Goal: Information Seeking & Learning: Learn about a topic

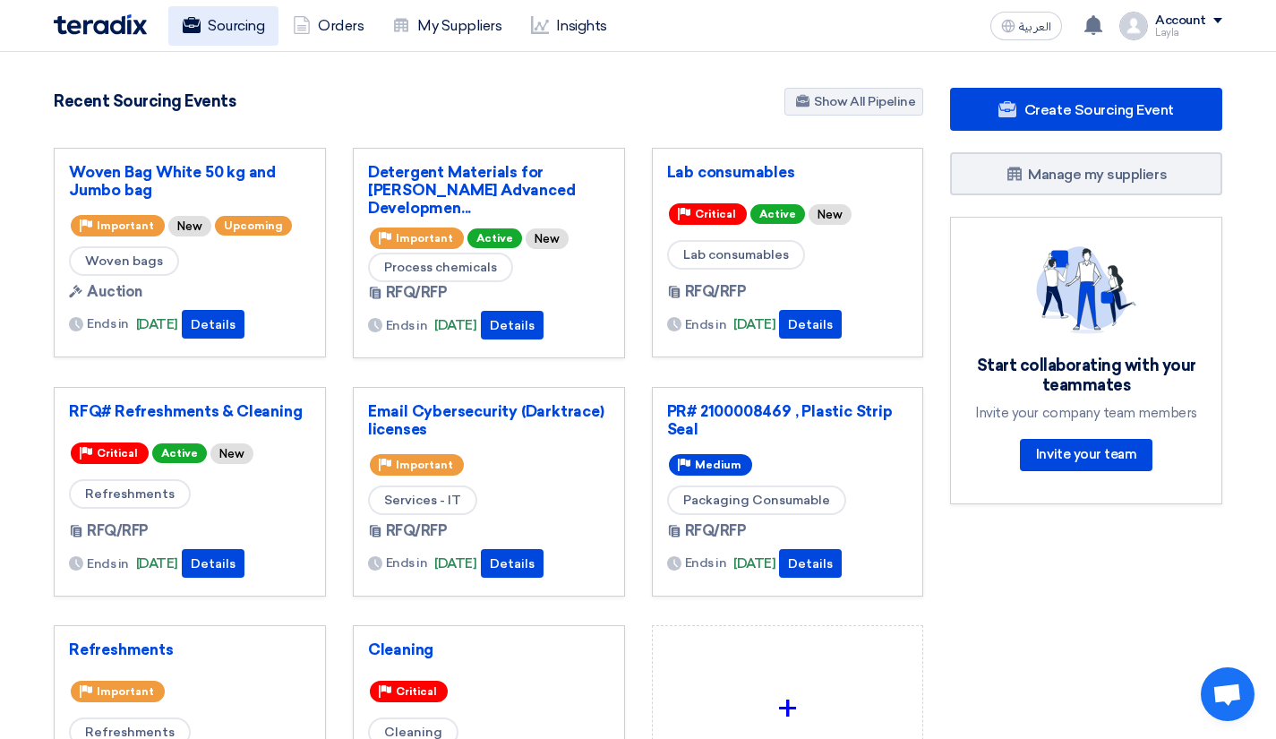
click at [261, 21] on link "Sourcing" at bounding box center [223, 25] width 110 height 39
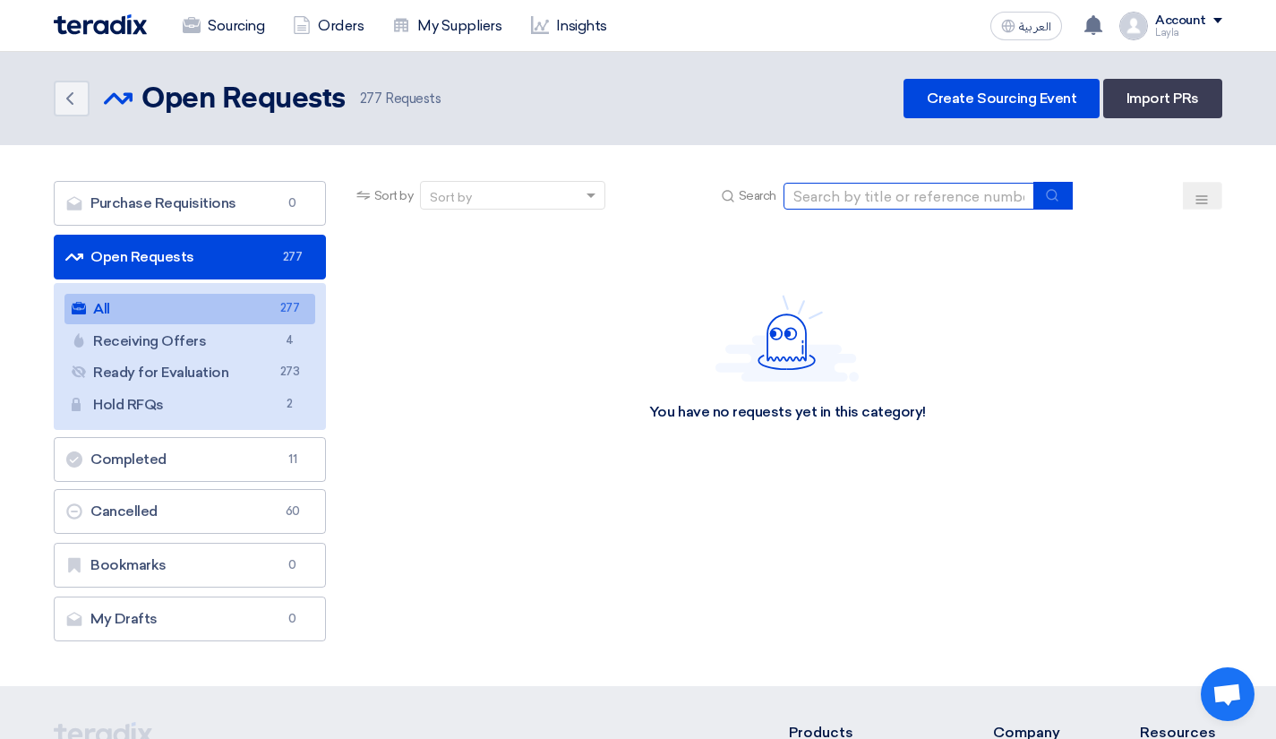
click at [850, 193] on input at bounding box center [909, 196] width 251 height 27
paste input "Woven Bag"
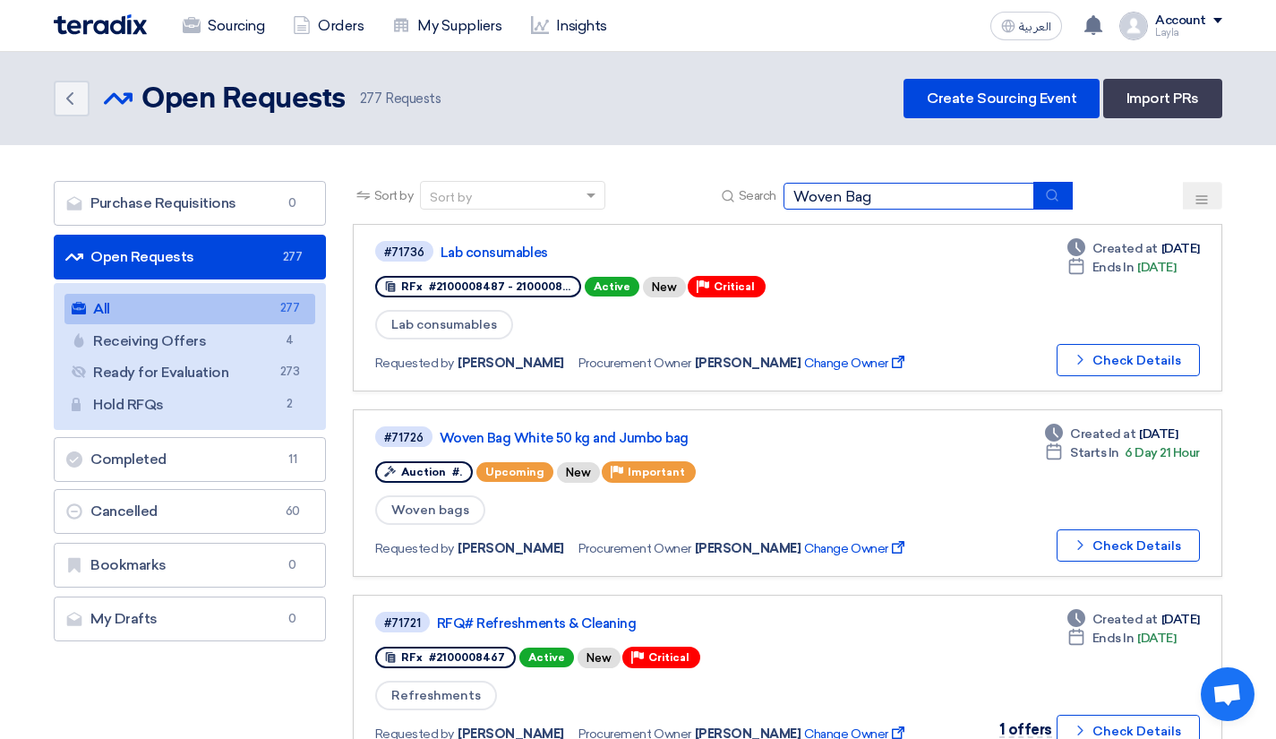
click at [1001, 197] on input "Woven Bag" at bounding box center [909, 196] width 251 height 27
type input "Woven Bag"
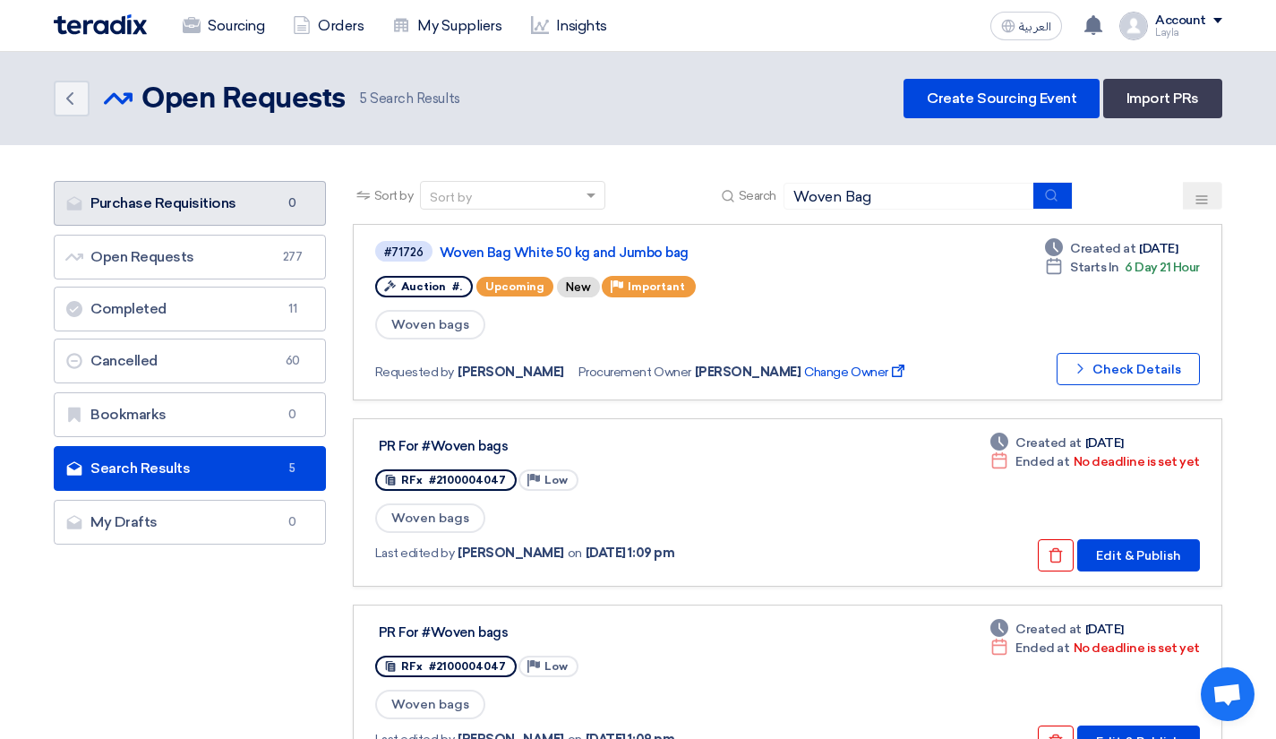
click at [221, 193] on link "Purchase Requisitions Purchase Requisitions 0" at bounding box center [190, 203] width 272 height 45
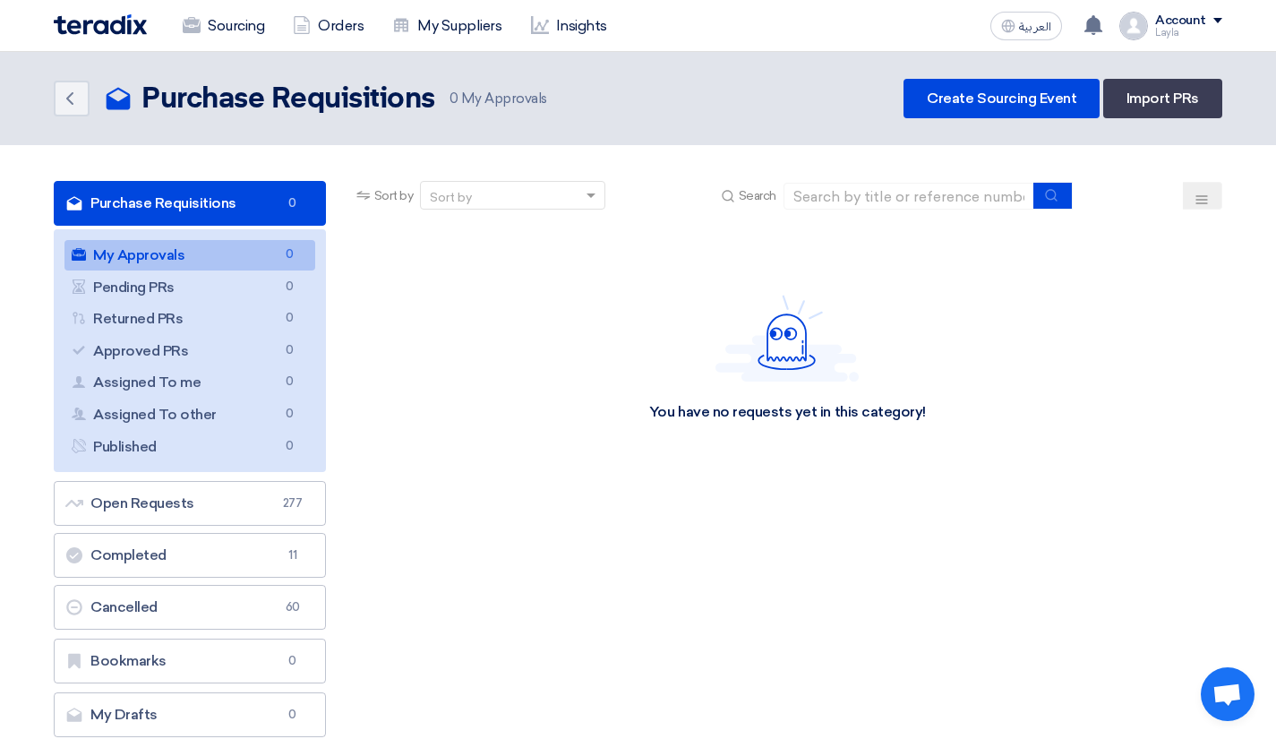
click at [593, 133] on header "Back Purchase Requisitions Purchase Requisitions 0" at bounding box center [638, 98] width 1276 height 93
click at [330, 31] on link "Orders" at bounding box center [328, 25] width 99 height 39
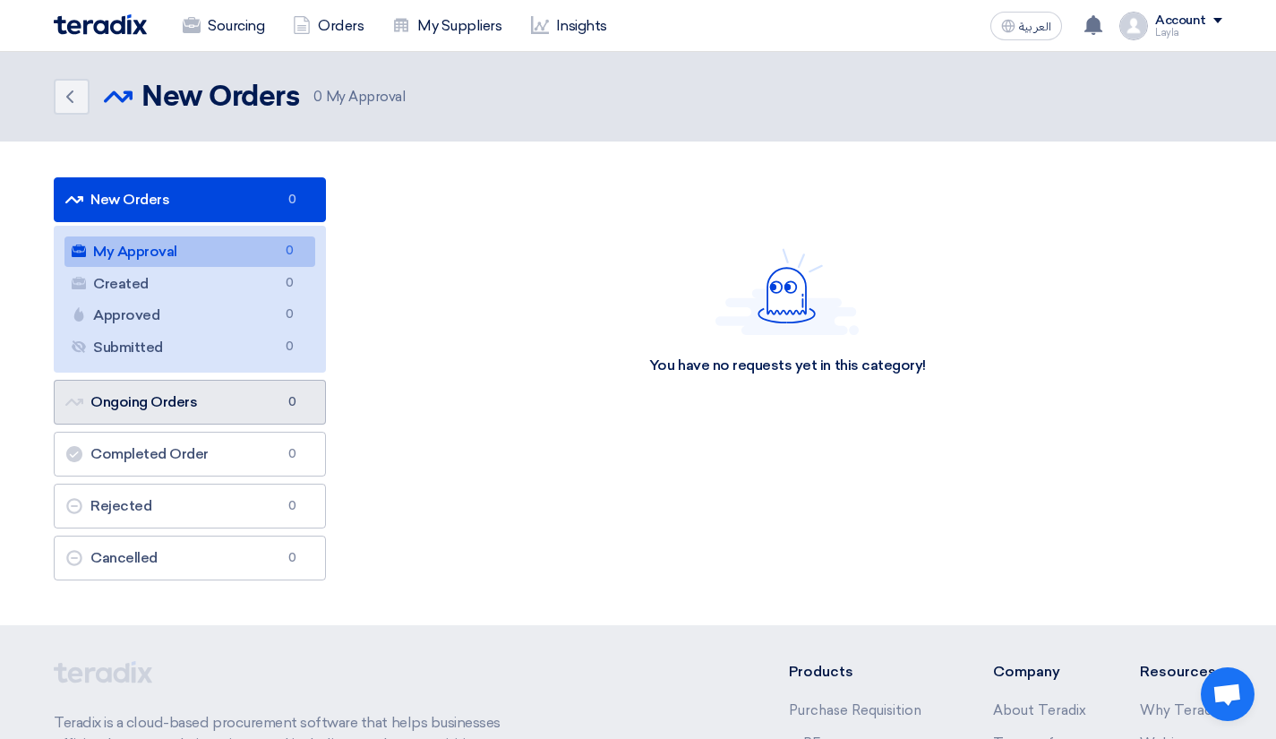
click at [129, 400] on link "Ongoing Orders Ongoing Orders 0" at bounding box center [190, 402] width 272 height 45
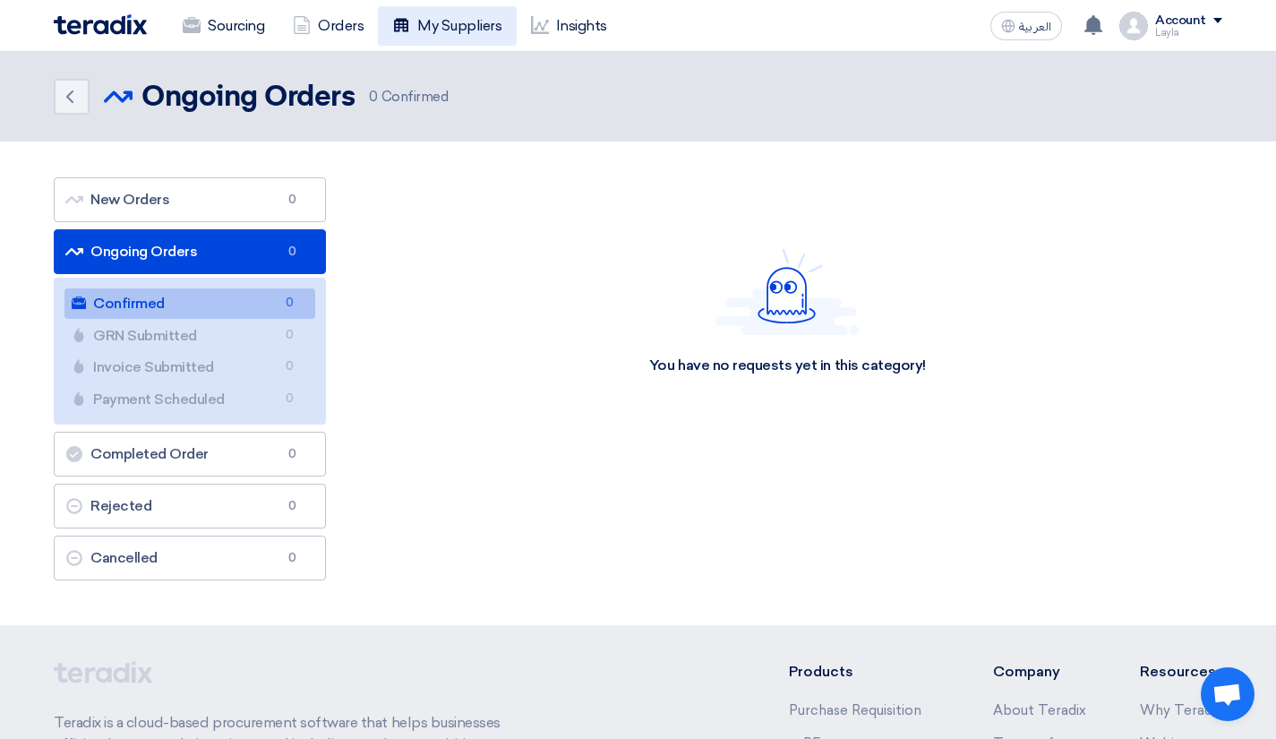
click at [474, 25] on link "My Suppliers" at bounding box center [447, 25] width 138 height 39
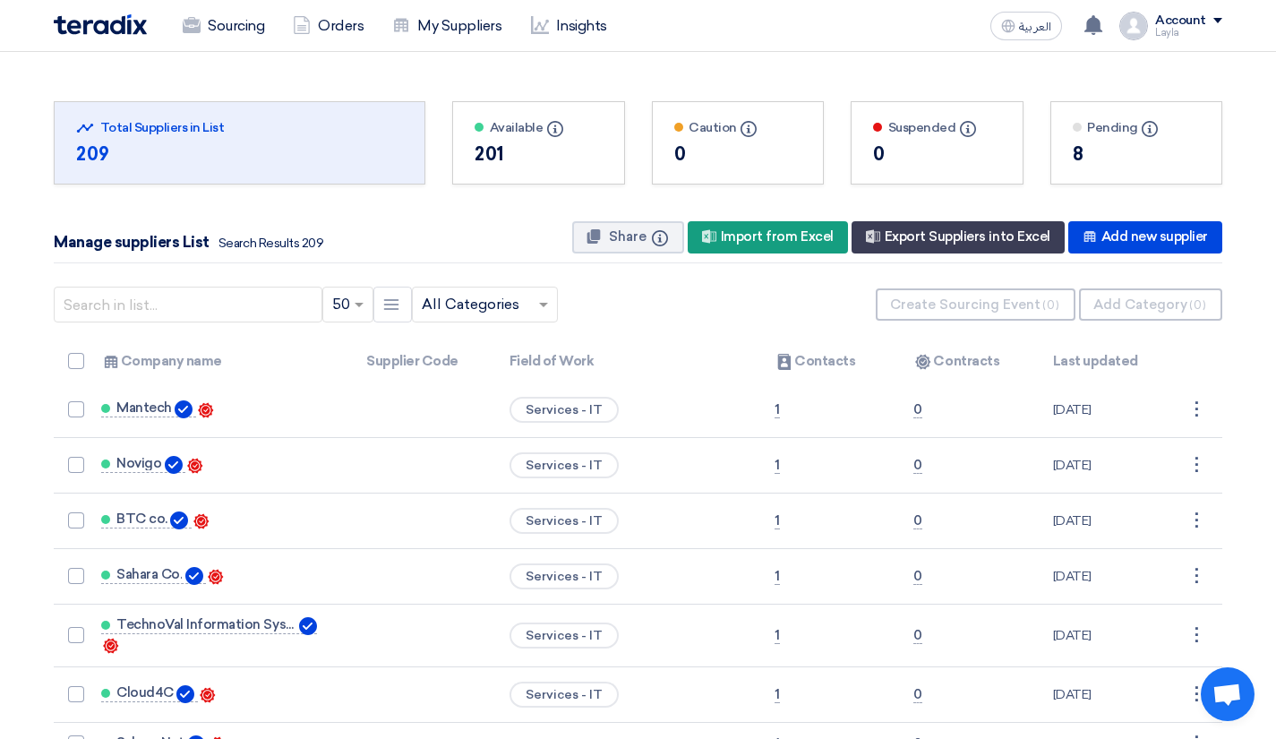
click at [508, 309] on input "text" at bounding box center [476, 305] width 108 height 30
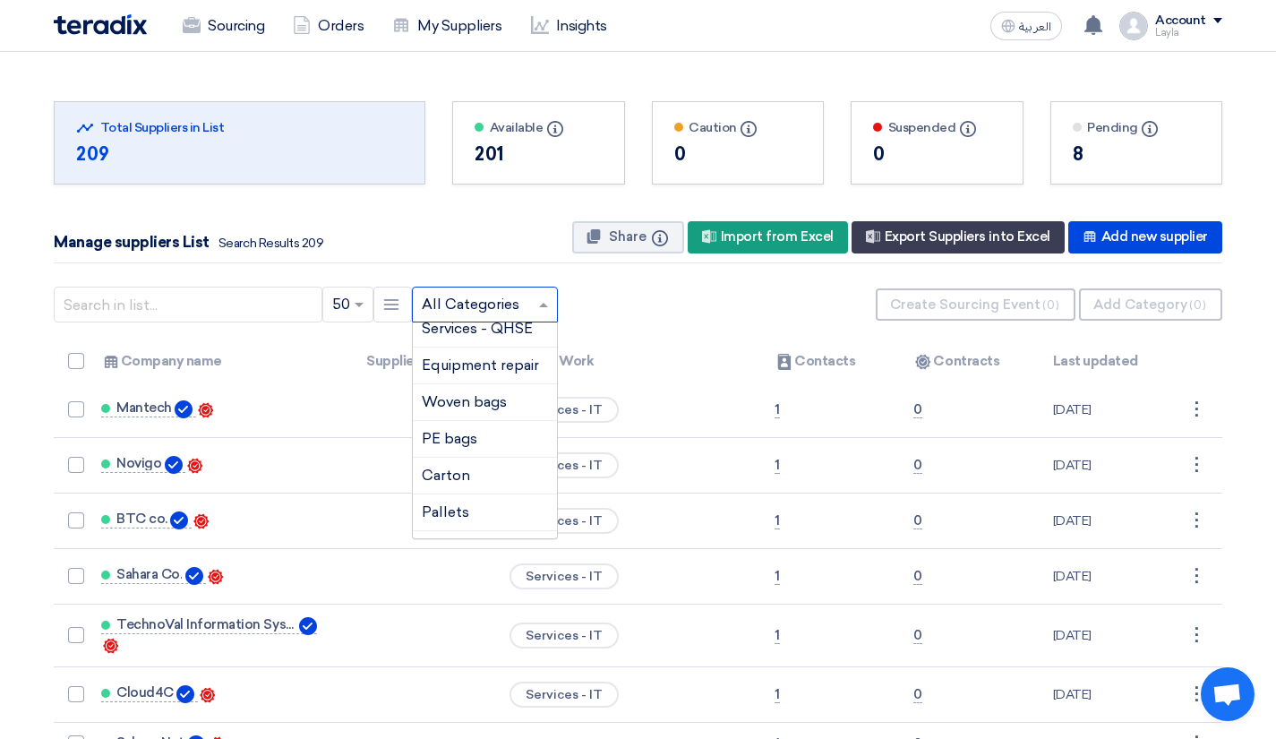
scroll to position [1612, 0]
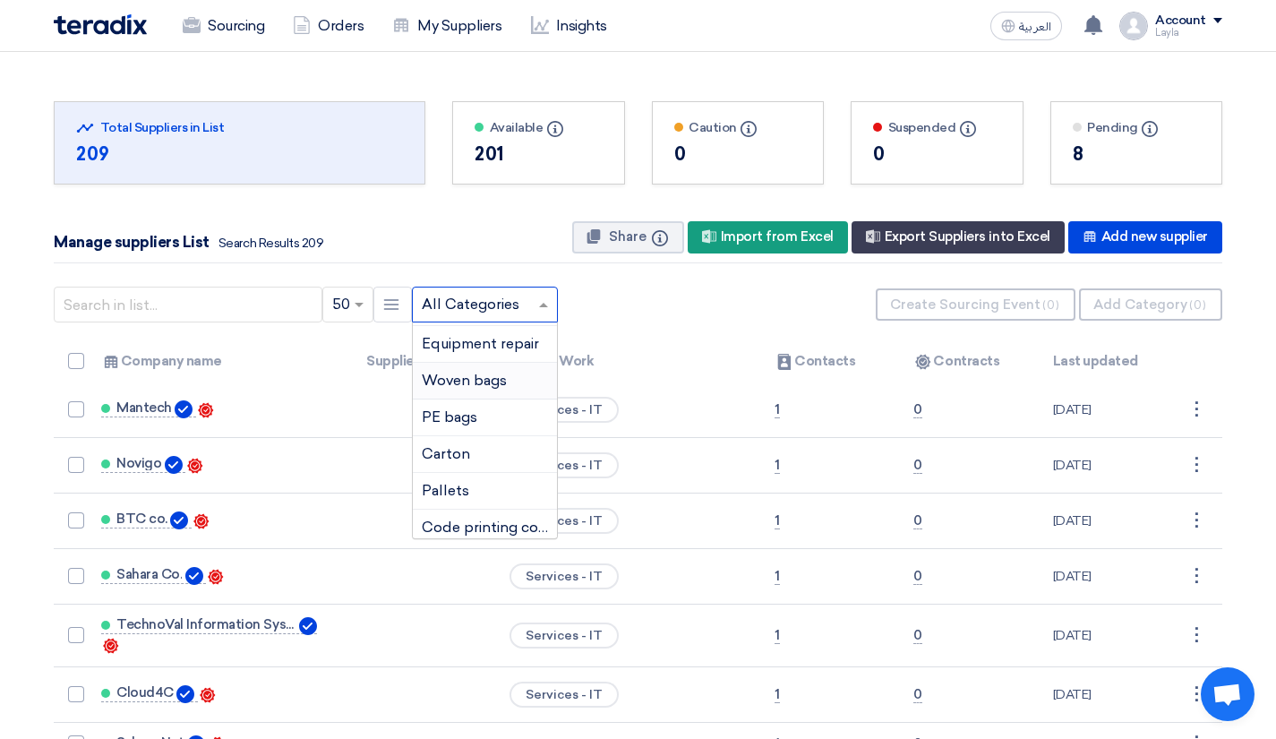
click at [486, 388] on span "Woven bags" at bounding box center [464, 380] width 85 height 17
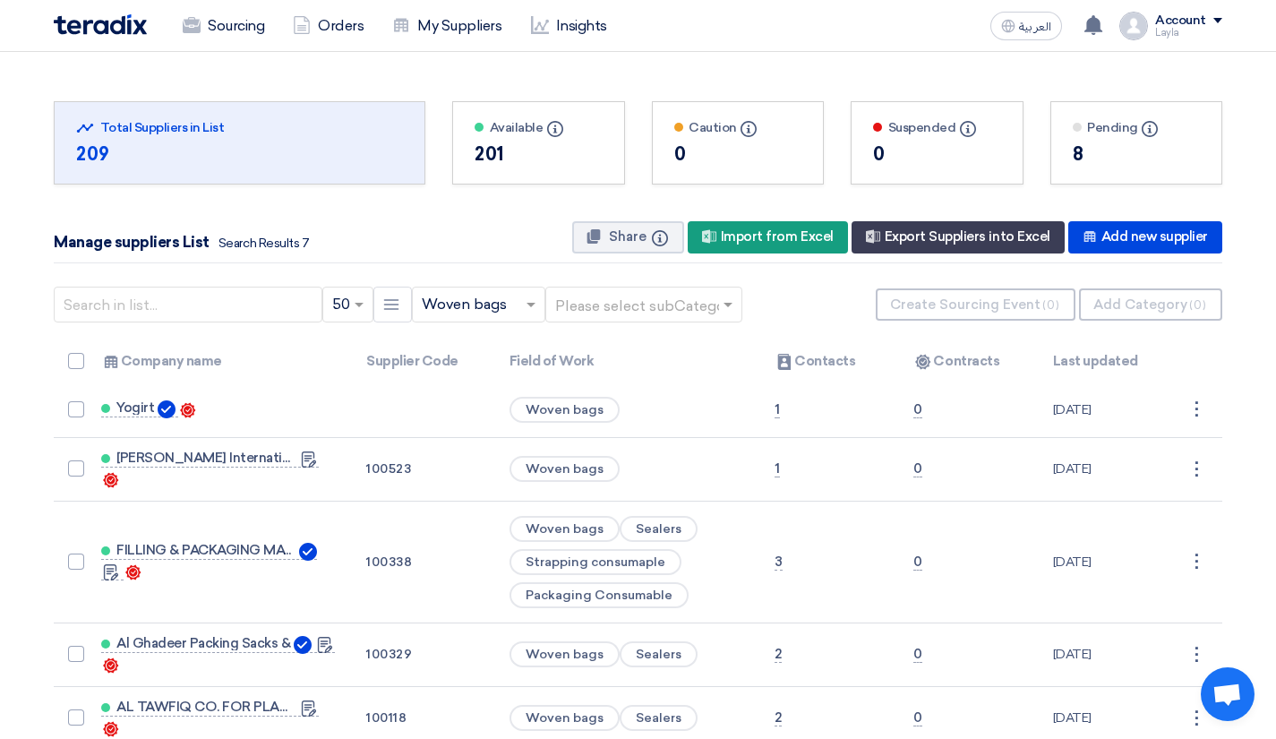
click at [462, 218] on div "Manage suppliers List Search Results 7 Share Info New Supplier Import from Exce…" at bounding box center [638, 237] width 1169 height 51
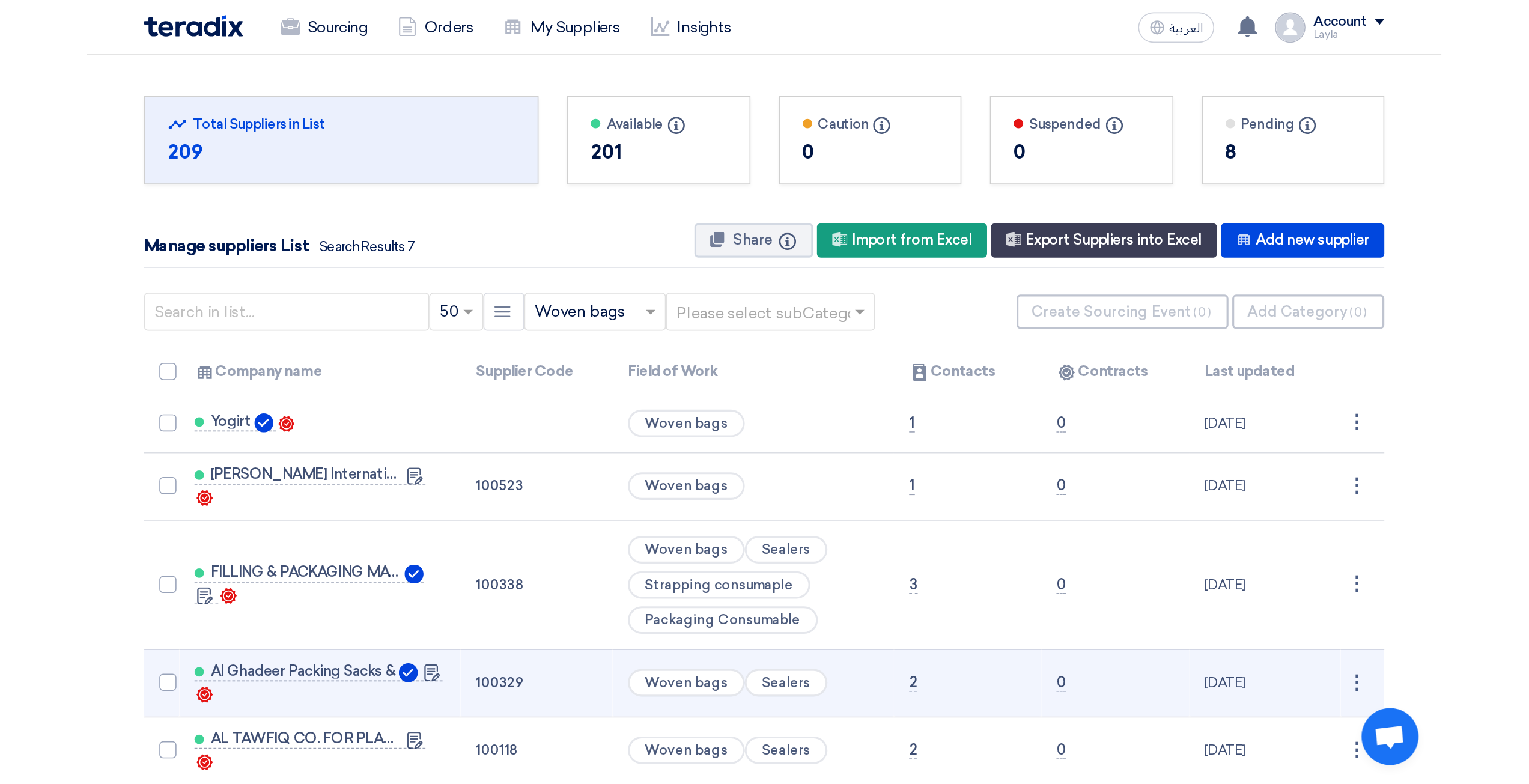
scroll to position [0, 0]
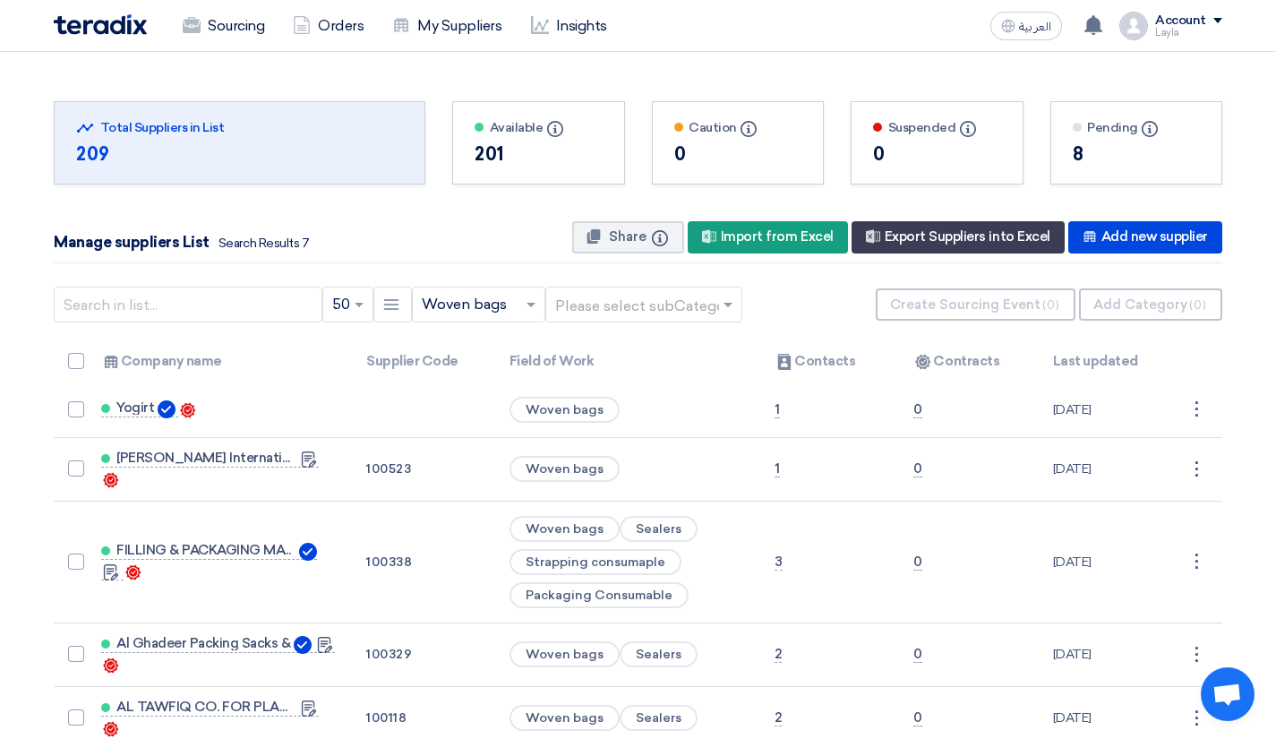
click at [502, 151] on div "201" at bounding box center [539, 154] width 128 height 27
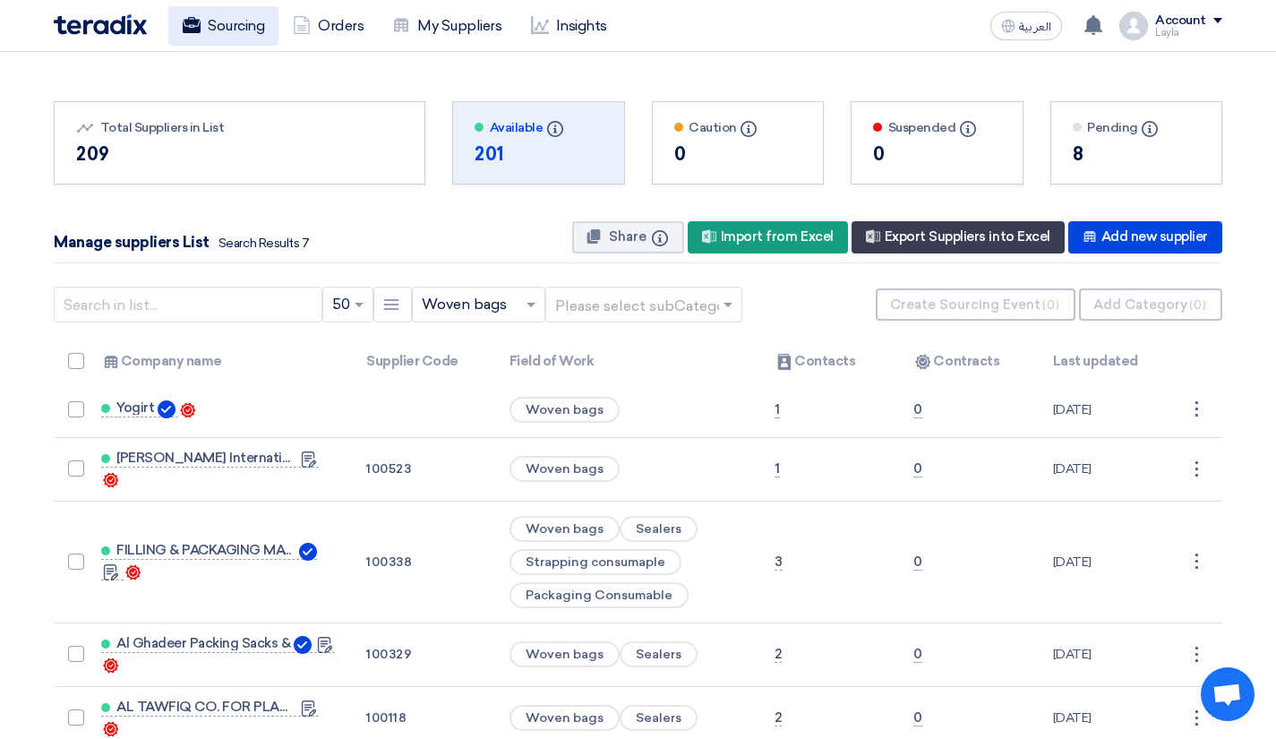
click at [226, 30] on link "Sourcing" at bounding box center [223, 25] width 110 height 39
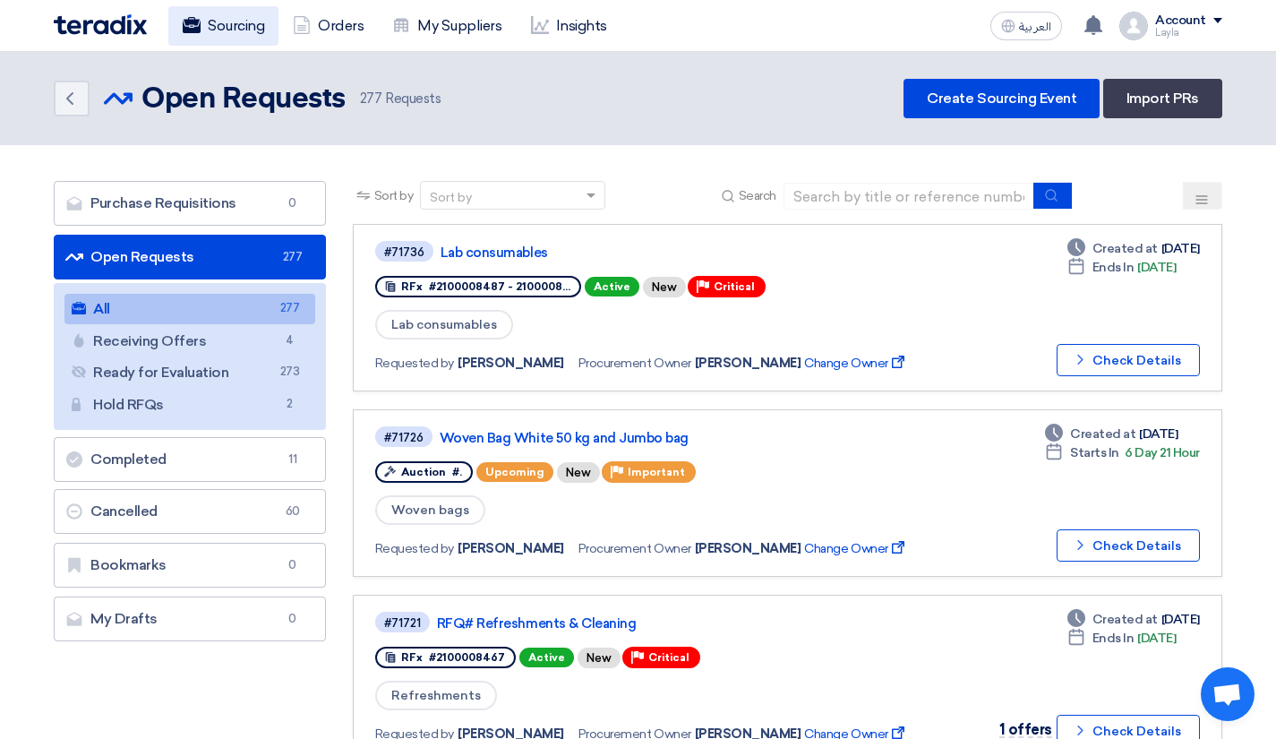
click at [235, 35] on link "Sourcing" at bounding box center [223, 25] width 110 height 39
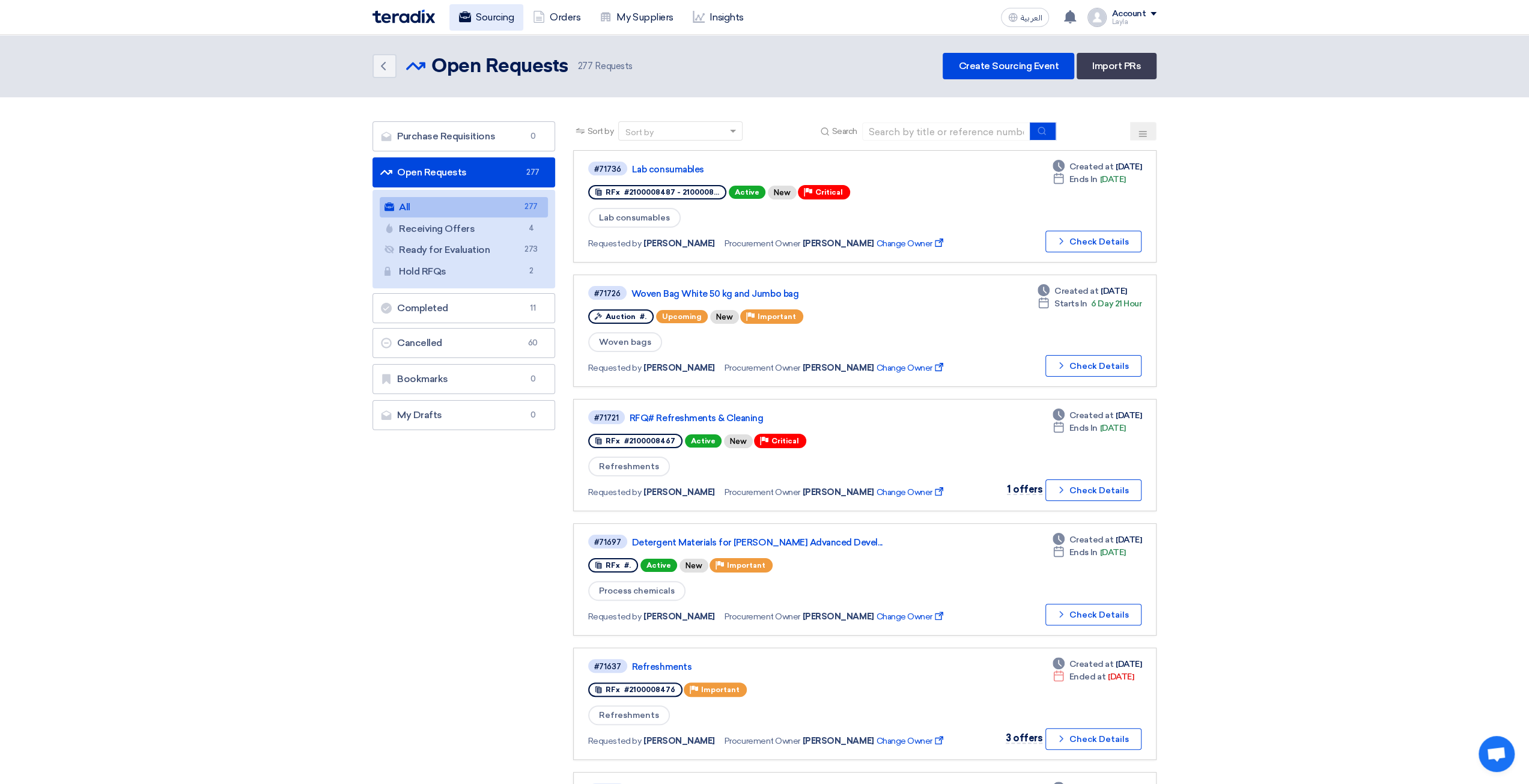
click at [855, 309] on section "Purchase Requisitions Purchase Requisitions 0 Open Requests Open Requests 277 A…" at bounding box center [764, 772] width 1529 height 1350
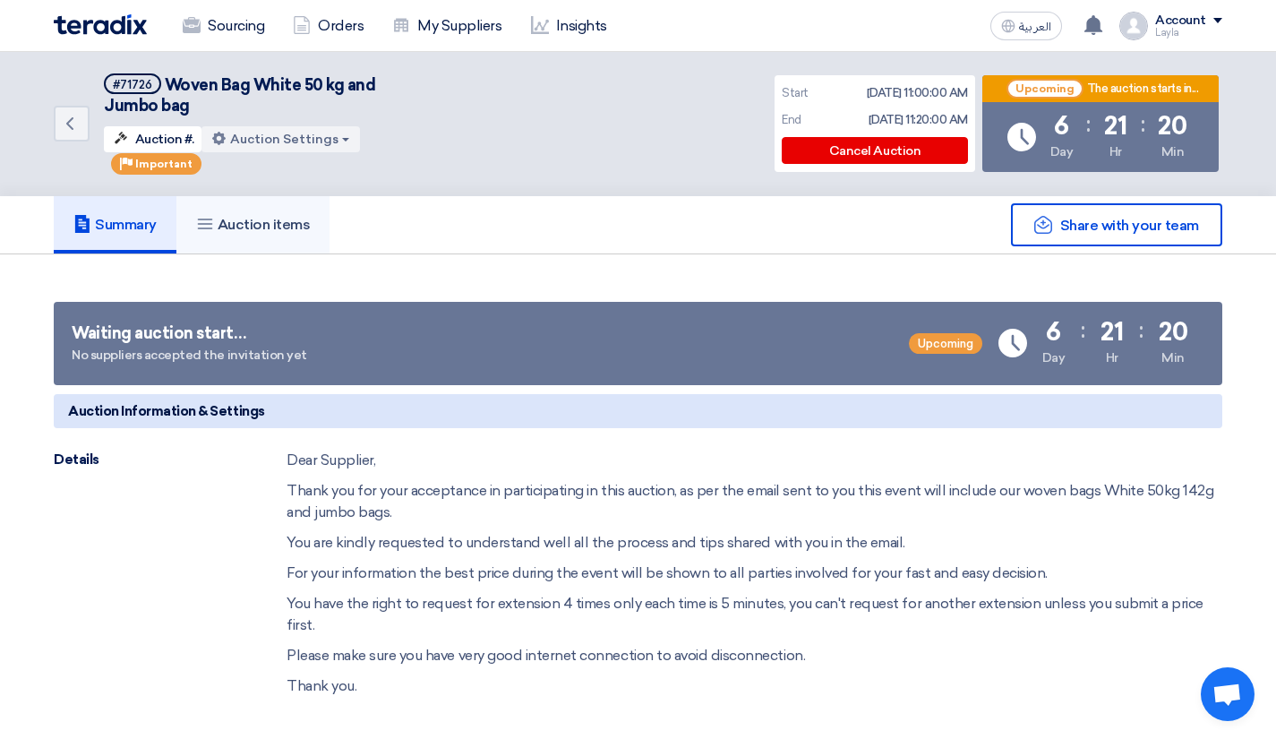
click at [306, 210] on link "Auction items" at bounding box center [253, 224] width 154 height 57
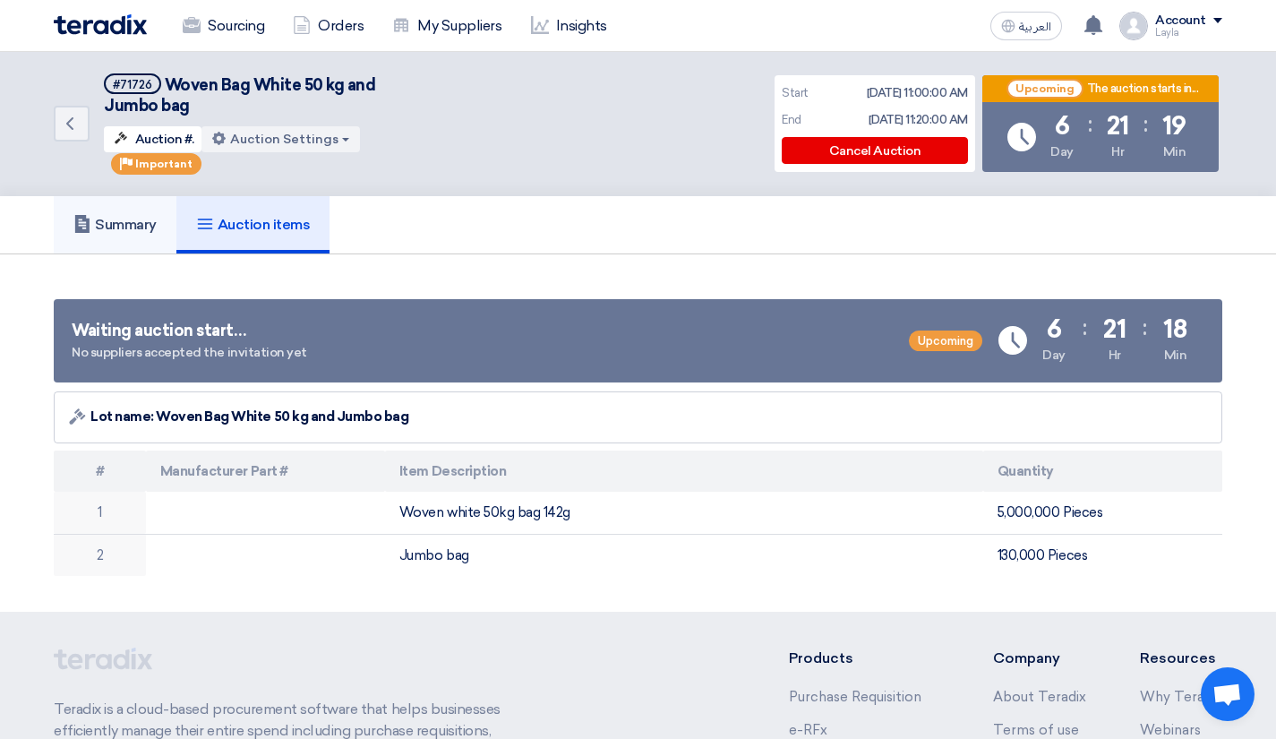
click at [157, 216] on h5 "Summary" at bounding box center [114, 225] width 83 height 18
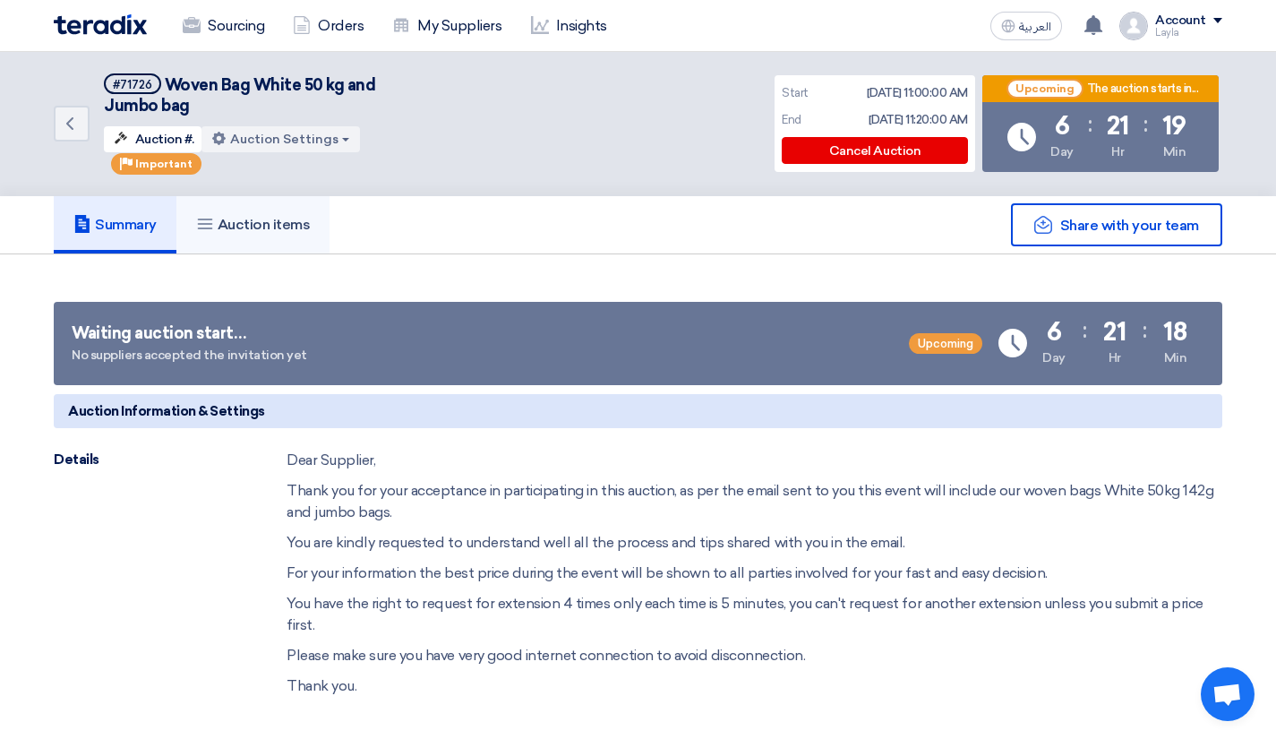
click at [255, 216] on h5 "Auction items" at bounding box center [253, 225] width 115 height 18
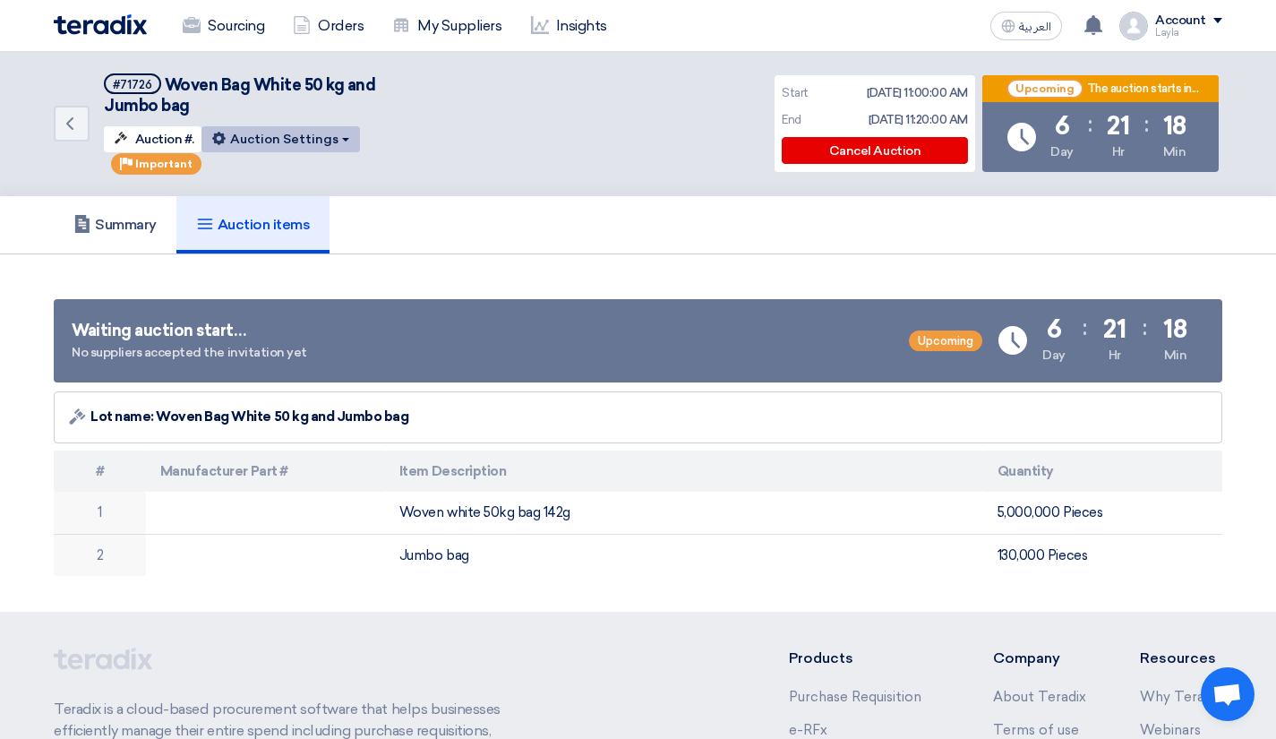
click at [293, 126] on button "Auction Settings" at bounding box center [280, 139] width 159 height 26
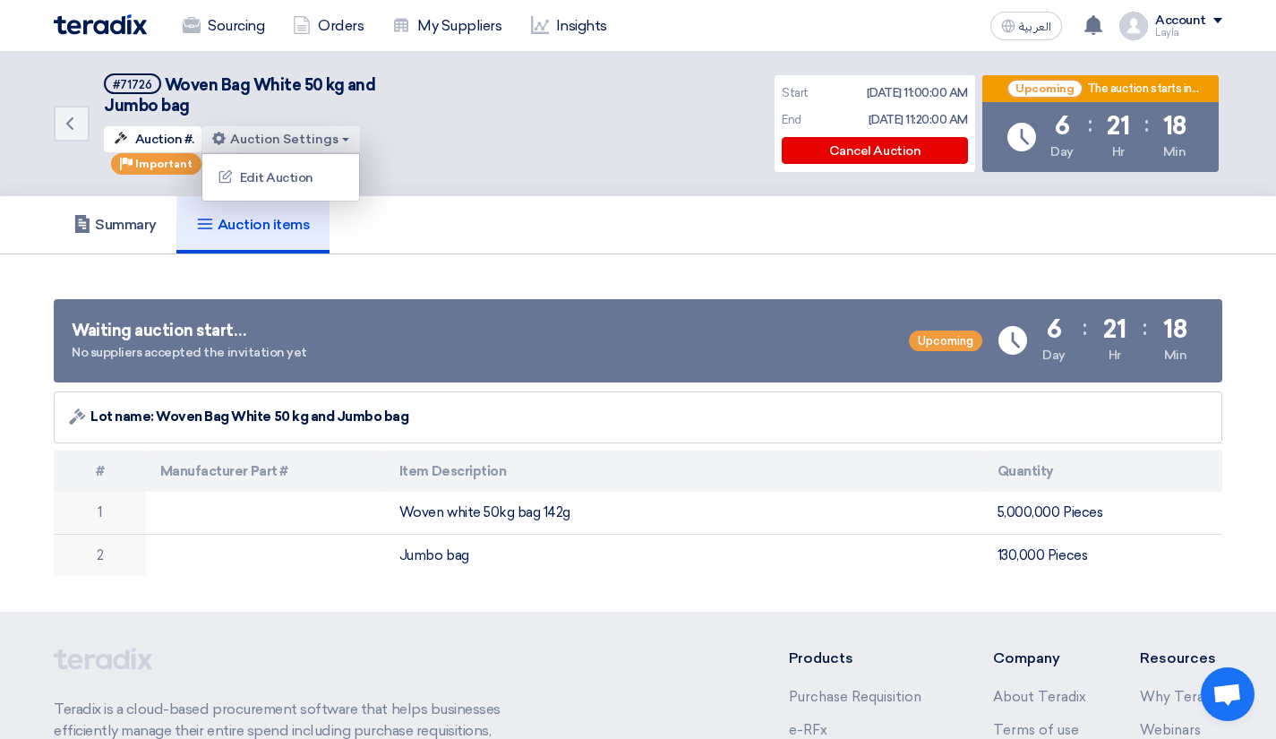
click at [430, 111] on div "Back #71726 Woven Bag White 50 kg and Jumbo bag Auction #. Auction Settings Edi…" at bounding box center [242, 124] width 376 height 144
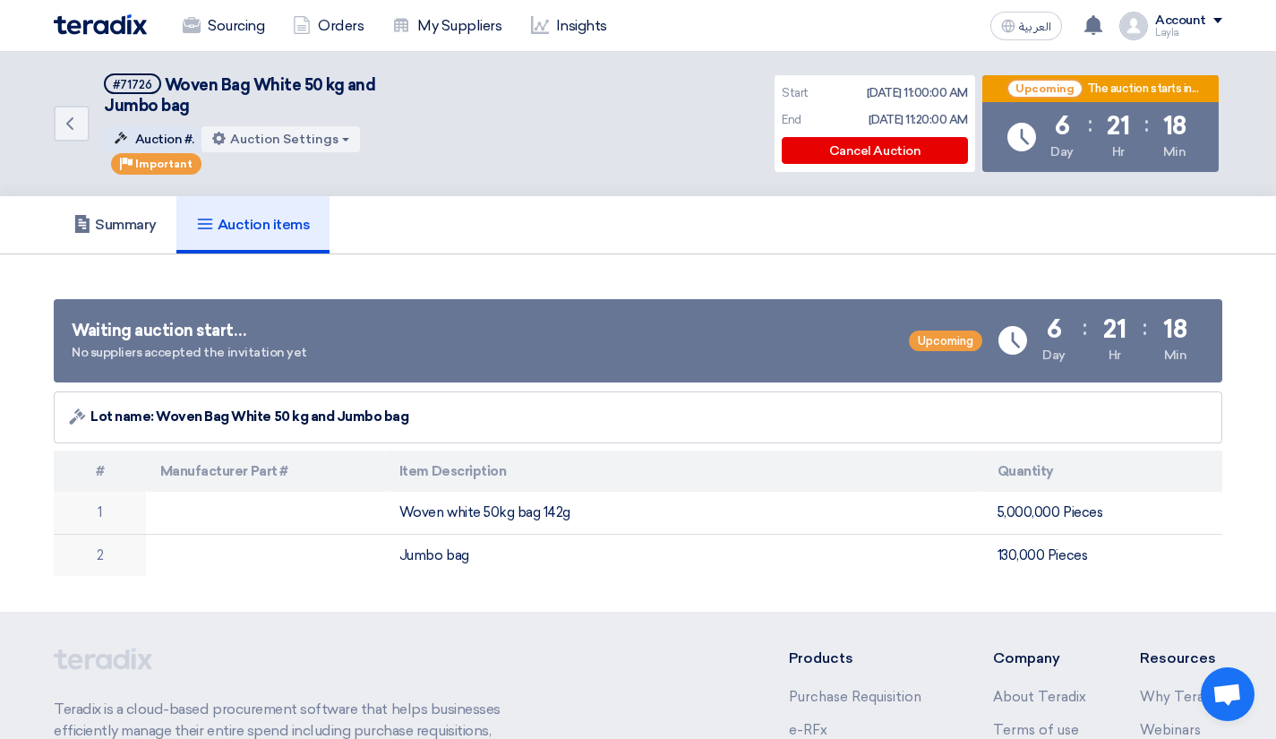
click at [158, 132] on span "Auction" at bounding box center [158, 139] width 47 height 15
click at [647, 254] on section "Waiting auction start… No suppliers accepted the invitation yet Upcoming Time R…" at bounding box center [638, 433] width 1276 height 358
click at [178, 407] on span "Lot name: Woven Bag White 50 kg and Jumbo bag" at bounding box center [249, 417] width 318 height 21
drag, startPoint x: 178, startPoint y: 389, endPoint x: 210, endPoint y: 389, distance: 32.2
click at [210, 407] on span "Lot name: Woven Bag White 50 kg and Jumbo bag" at bounding box center [249, 417] width 318 height 21
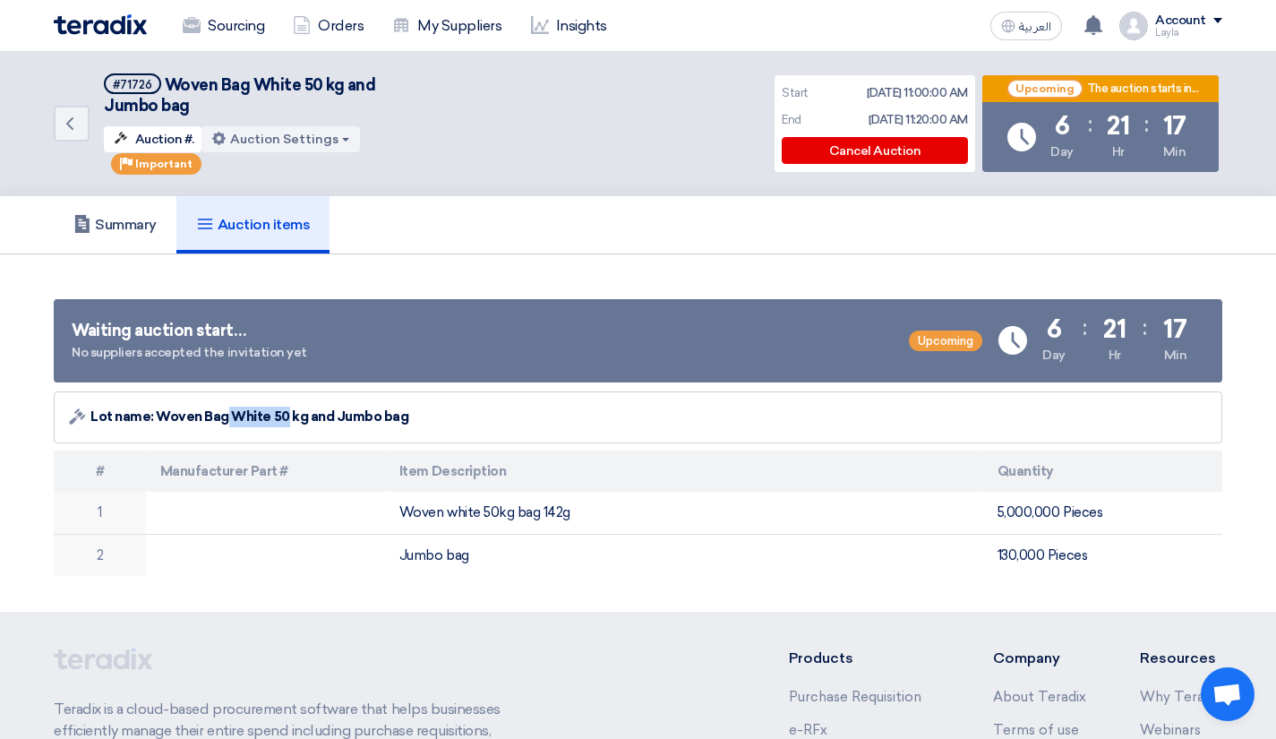
copy span "Woven Bag"
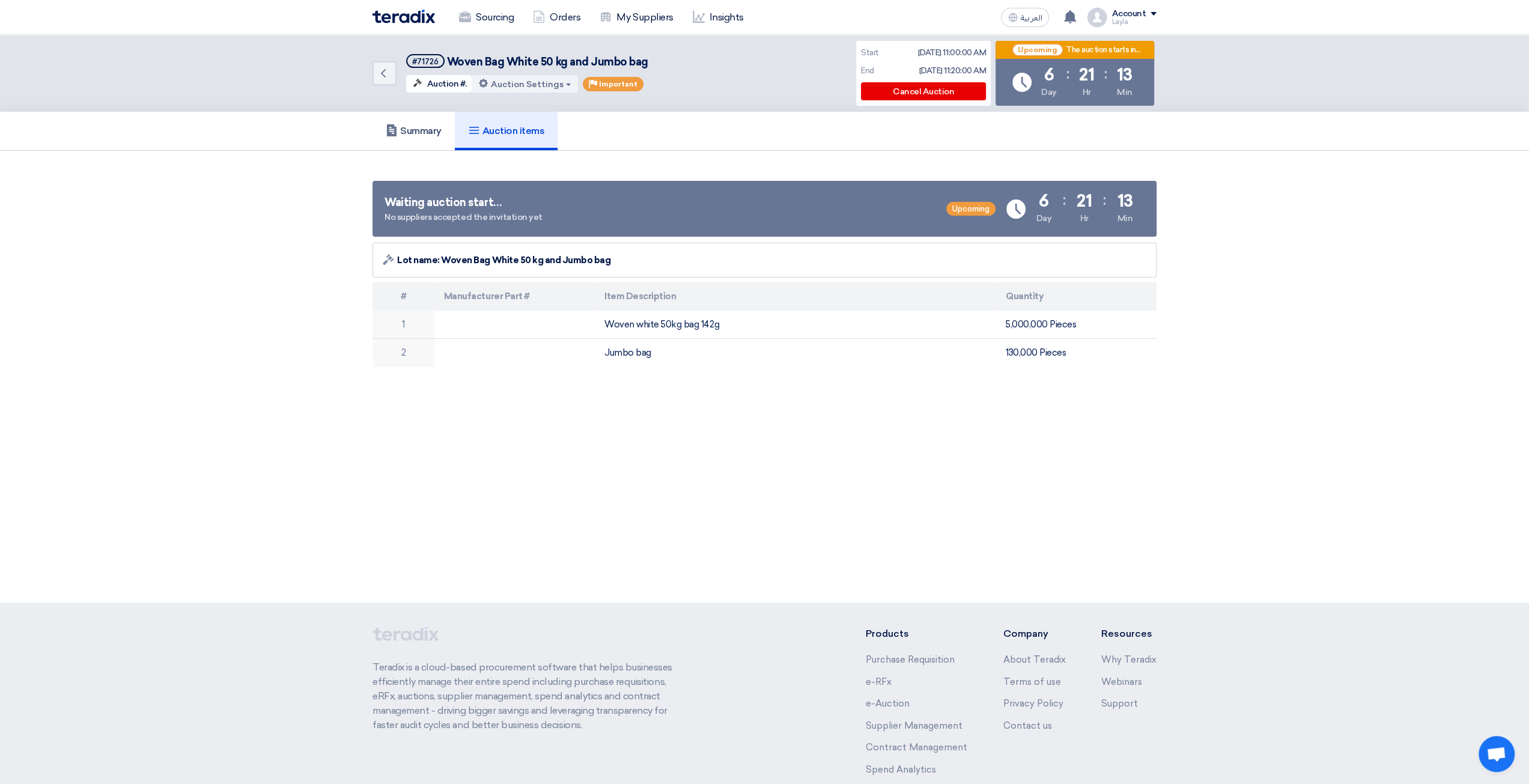
click at [225, 230] on section "Waiting auction start… No suppliers accepted the invitation yet Upcoming Time R…" at bounding box center [764, 271] width 1529 height 240
click at [235, 187] on section "Waiting auction start… No suppliers accepted the invitation yet Upcoming Time R…" at bounding box center [764, 271] width 1529 height 240
click at [805, 390] on div "Back #71726 Woven Bag White 50 kg and Jumbo bag Auction #. Auction Settings Edi…" at bounding box center [764, 319] width 1529 height 567
